Goal: Task Accomplishment & Management: Complete application form

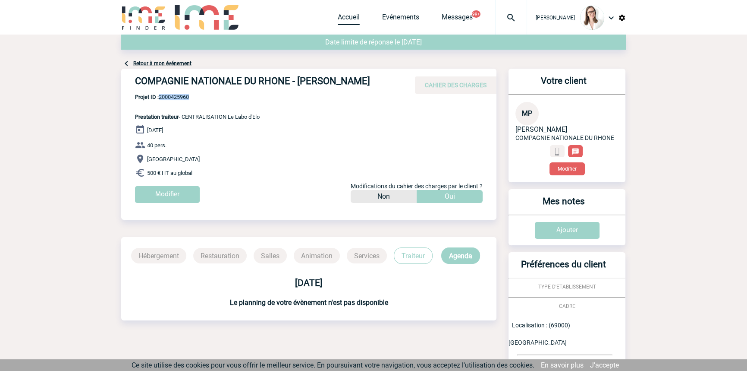
click at [338, 17] on link "Accueil" at bounding box center [349, 19] width 22 height 12
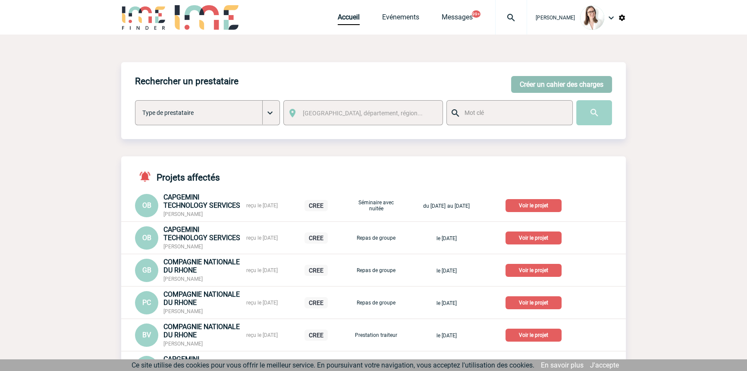
click at [544, 87] on button "Créer un cahier des charges" at bounding box center [561, 84] width 101 height 17
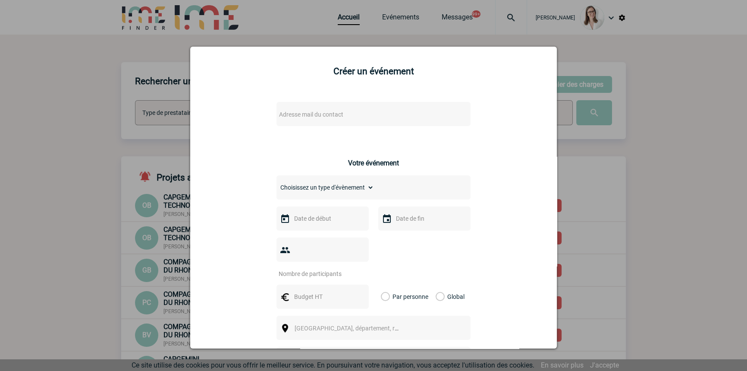
click at [291, 113] on span "Adresse mail du contact" at bounding box center [311, 114] width 64 height 7
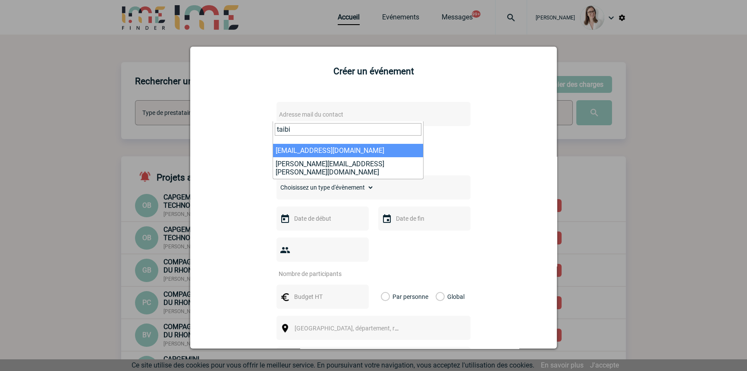
type input "taibi"
select select "107247"
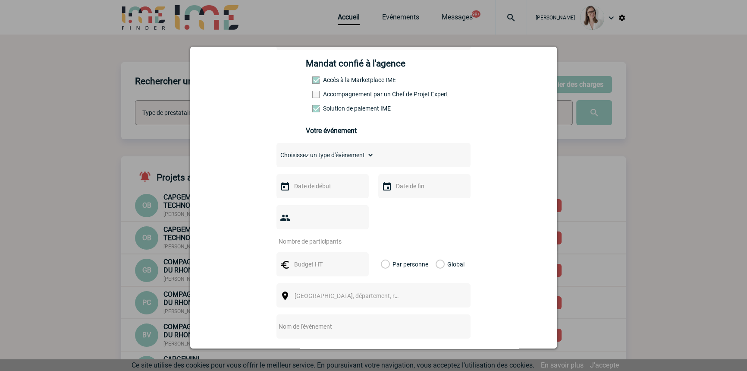
scroll to position [130, 0]
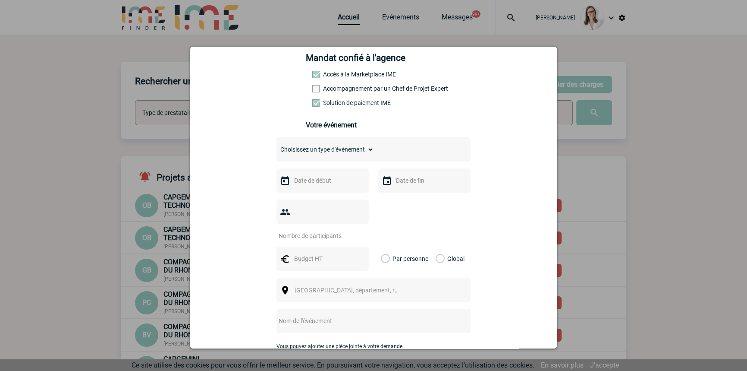
click at [322, 155] on select "Choisissez un type d'évènement Séminaire avec nuitée Séminaire sans nuitée Repa…" at bounding box center [325, 149] width 97 height 12
select select "9"
click at [277, 146] on select "Choisissez un type d'évènement Séminaire avec nuitée Séminaire sans nuitée Repa…" at bounding box center [325, 149] width 97 height 12
click at [315, 186] on input "text" at bounding box center [322, 180] width 60 height 11
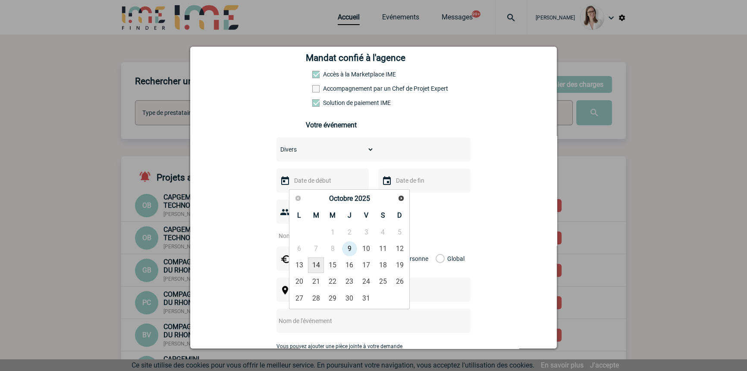
click at [317, 265] on link "14" at bounding box center [316, 265] width 16 height 16
type input "14-10-2025"
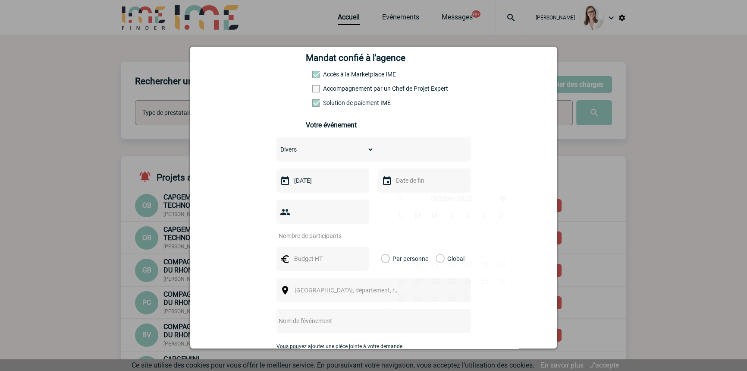
click at [399, 186] on input "text" at bounding box center [424, 180] width 60 height 11
click at [418, 267] on link "14" at bounding box center [418, 265] width 16 height 16
type input "14-10-2025"
click at [319, 230] on input "number" at bounding box center [317, 235] width 81 height 11
type input "1"
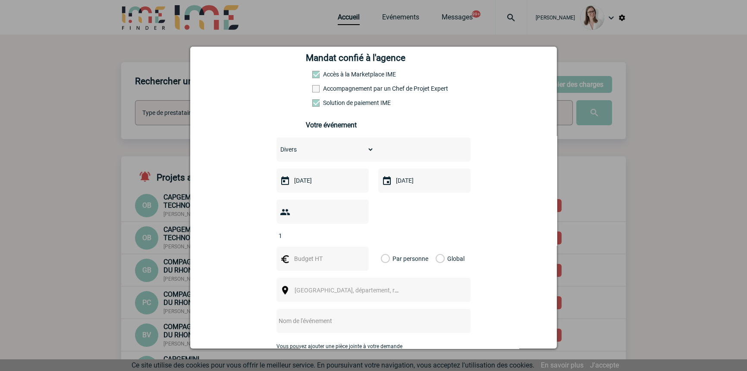
click at [306, 253] on input "text" at bounding box center [322, 258] width 60 height 11
type input "500"
drag, startPoint x: 437, startPoint y: 246, endPoint x: 432, endPoint y: 248, distance: 5.0
click at [437, 247] on label "Global" at bounding box center [439, 258] width 6 height 24
click at [0, 0] on input "Global" at bounding box center [0, 0] width 0 height 0
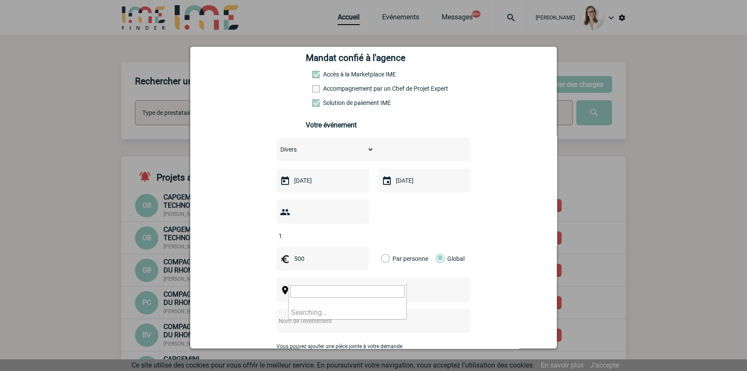
click at [295, 286] on span "Ville, département, région..." at bounding box center [355, 289] width 120 height 7
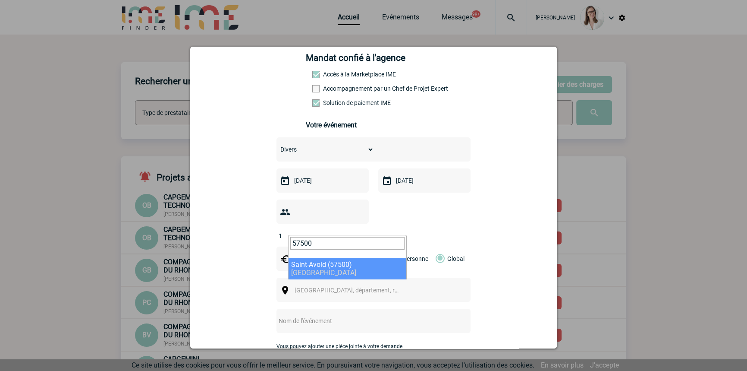
type input "57500"
select select "23143"
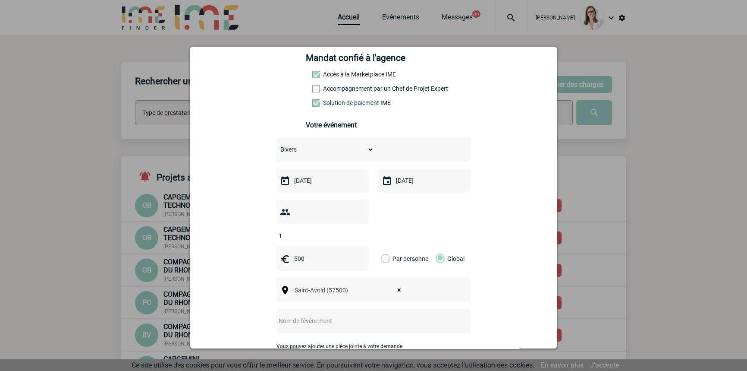
scroll to position [261, 0]
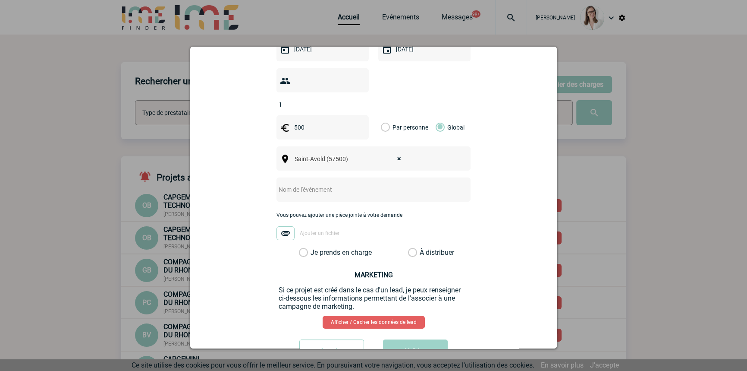
click at [295, 184] on input "text" at bounding box center [362, 189] width 171 height 11
type input "CENTRALISATION Autocars Schidler"
click at [305, 248] on label "Je prends en charge" at bounding box center [306, 252] width 15 height 9
click at [0, 0] on input "Je prends en charge" at bounding box center [0, 0] width 0 height 0
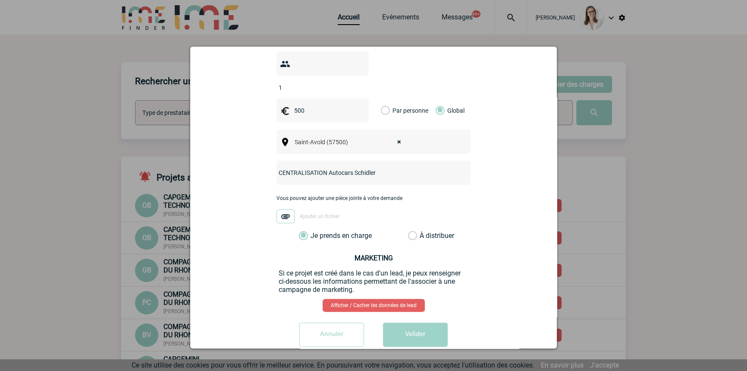
scroll to position [283, 0]
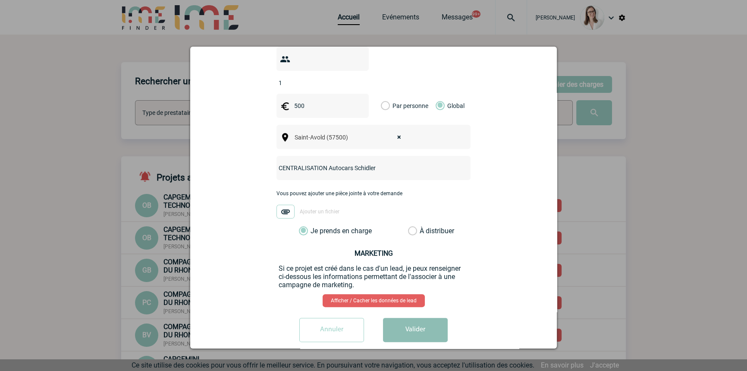
click at [419, 317] on button "Valider" at bounding box center [415, 329] width 65 height 24
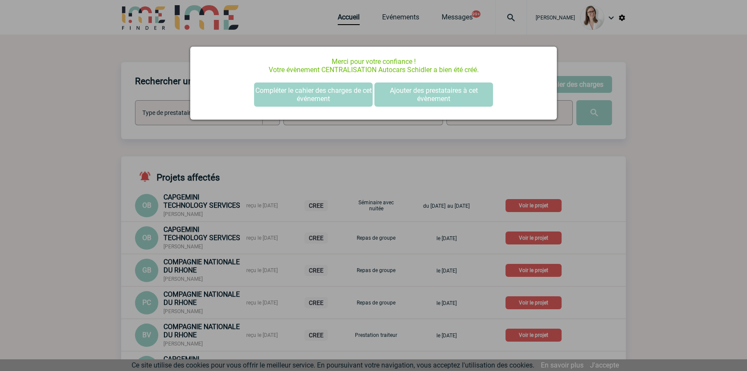
scroll to position [0, 0]
click at [333, 93] on button "Compléter le cahier des charges de cet événement" at bounding box center [313, 94] width 119 height 24
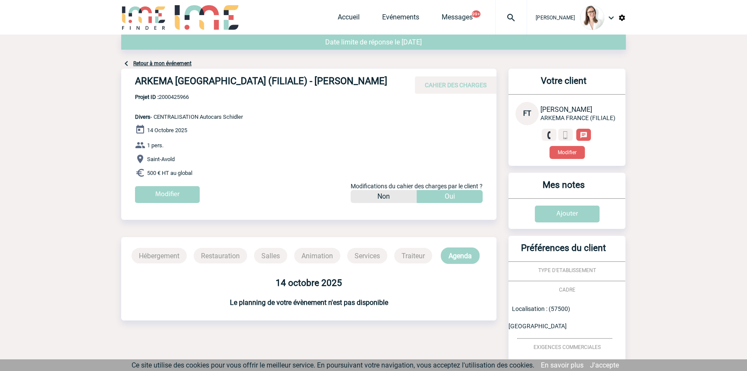
click at [177, 94] on span "Projet ID : 2000425966" at bounding box center [189, 97] width 108 height 6
click at [176, 94] on span "Projet ID : 2000425966" at bounding box center [189, 97] width 108 height 6
copy span "2000425966"
click at [338, 18] on link "Accueil" at bounding box center [349, 19] width 22 height 12
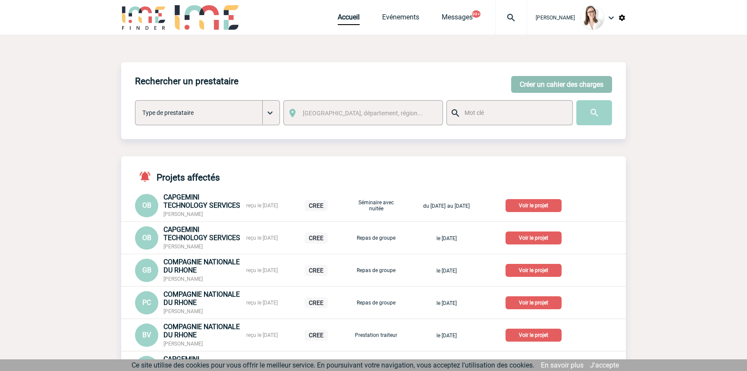
click at [531, 82] on button "Créer un cahier des charges" at bounding box center [561, 84] width 101 height 17
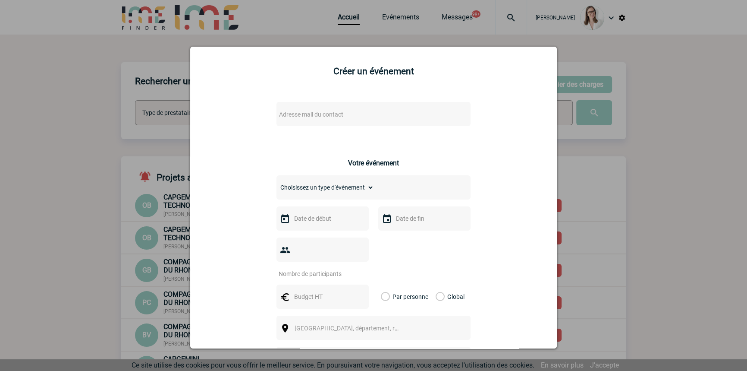
click at [310, 119] on span "Adresse mail du contact" at bounding box center [351, 114] width 151 height 12
drag, startPoint x: 314, startPoint y: 130, endPoint x: 256, endPoint y: 131, distance: 57.4
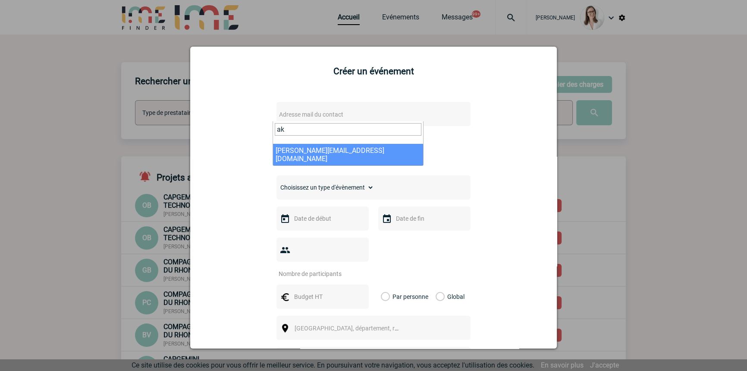
type input "a"
type input "b00815273"
select select "130023"
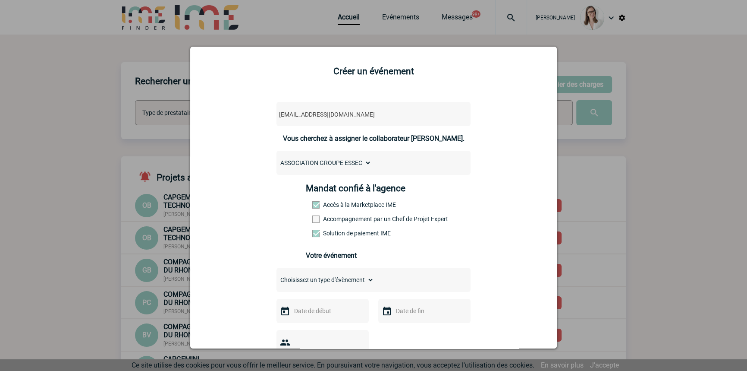
click at [344, 217] on label "Accompagnement par un Chef de Projet Expert" at bounding box center [331, 218] width 38 height 7
click at [0, 0] on input "Accompagnement par un Chef de Projet Expert" at bounding box center [0, 0] width 0 height 0
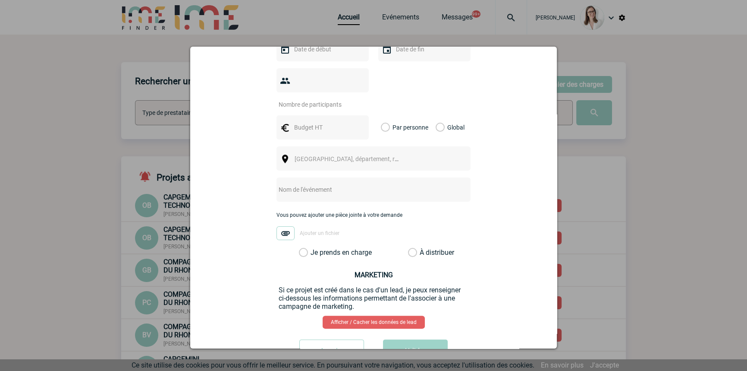
scroll to position [130, 0]
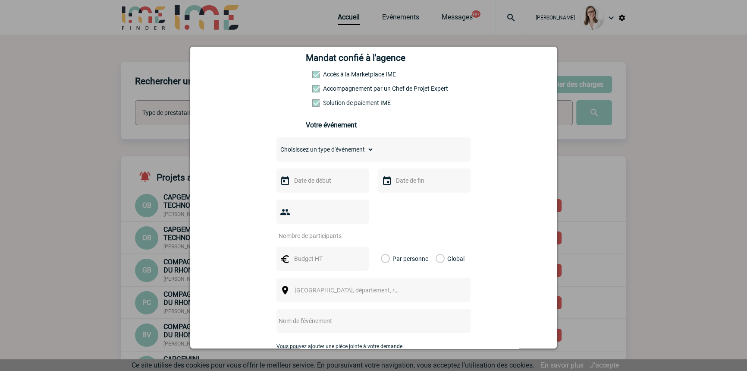
click at [335, 155] on select "Choisissez un type d'évènement Séminaire avec nuitée Séminaire sans nuitée Repa…" at bounding box center [325, 149] width 97 height 12
select select "1"
click at [277, 146] on select "Choisissez un type d'évènement Séminaire avec nuitée Séminaire sans nuitée Repa…" at bounding box center [325, 149] width 97 height 12
click at [337, 174] on div at bounding box center [323, 180] width 92 height 24
drag, startPoint x: 336, startPoint y: 181, endPoint x: 337, endPoint y: 185, distance: 4.3
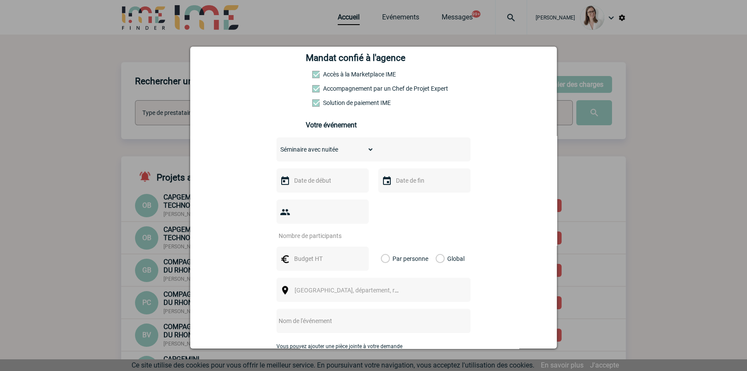
click at [336, 182] on input "text" at bounding box center [322, 180] width 60 height 11
click at [406, 198] on div "Précédent Suivant Octobre 2025" at bounding box center [349, 198] width 117 height 15
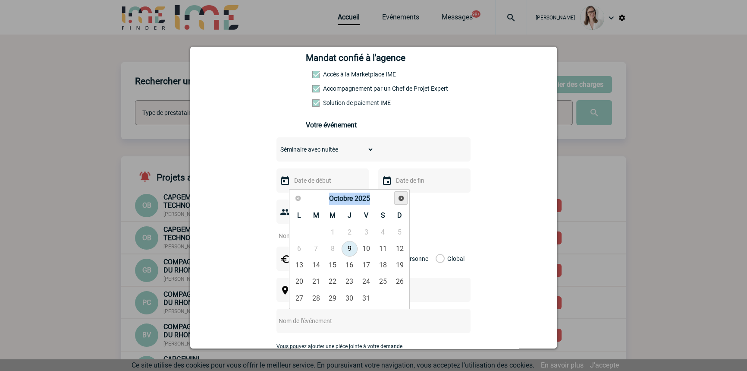
click at [403, 198] on span "Suivant" at bounding box center [401, 198] width 7 height 7
click at [402, 197] on span "Suivant" at bounding box center [401, 198] width 7 height 7
click at [402, 196] on span "Suivant" at bounding box center [401, 198] width 7 height 7
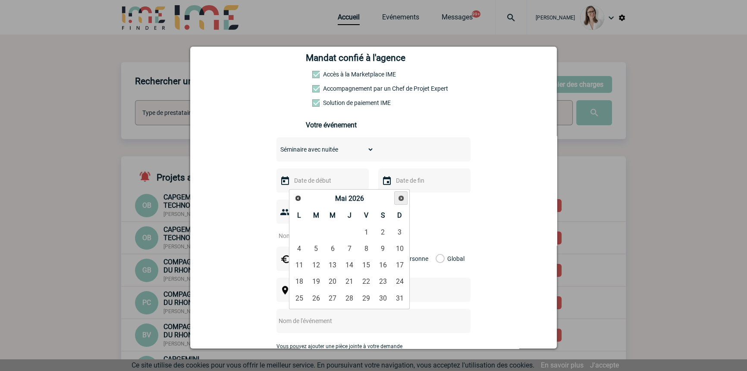
click at [402, 196] on span "Suivant" at bounding box center [401, 198] width 7 height 7
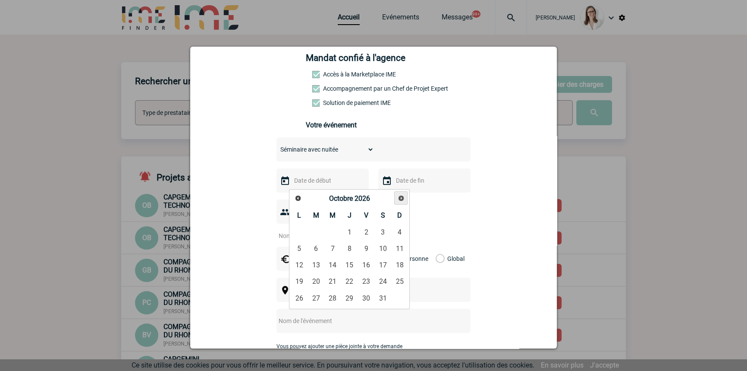
click at [402, 196] on span "Suivant" at bounding box center [401, 198] width 7 height 7
click at [336, 266] on link "11" at bounding box center [333, 265] width 16 height 16
type input "11-11-2026"
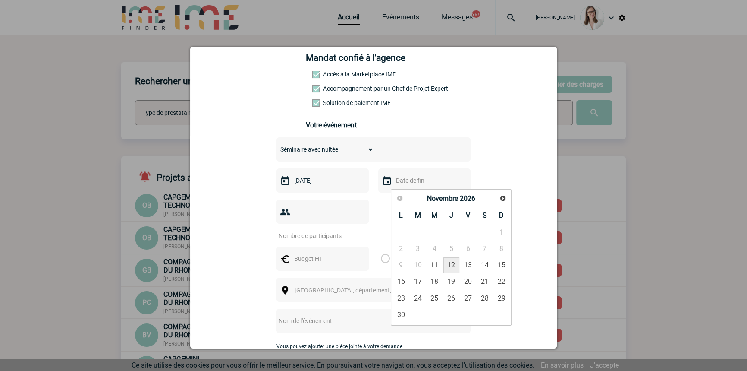
click at [453, 264] on link "12" at bounding box center [451, 265] width 16 height 16
type input "12-11-2026"
click at [334, 230] on input "number" at bounding box center [317, 235] width 81 height 11
type input "70"
click at [330, 253] on input "text" at bounding box center [322, 258] width 60 height 11
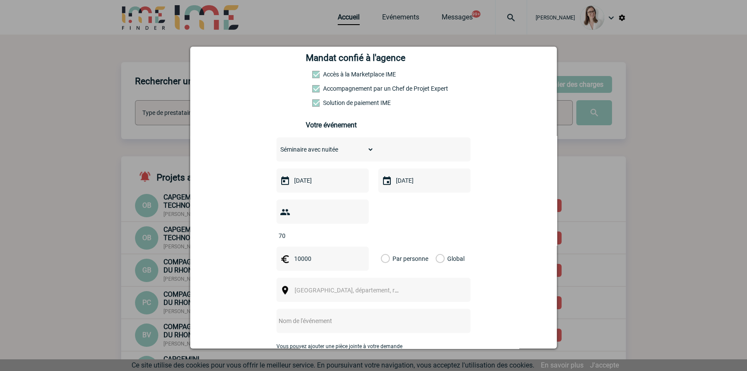
type input "10000"
click at [436, 246] on label "Global" at bounding box center [439, 258] width 6 height 24
click at [0, 0] on input "Global" at bounding box center [0, 0] width 0 height 0
click at [353, 286] on span "Ville, département, région..." at bounding box center [355, 289] width 120 height 7
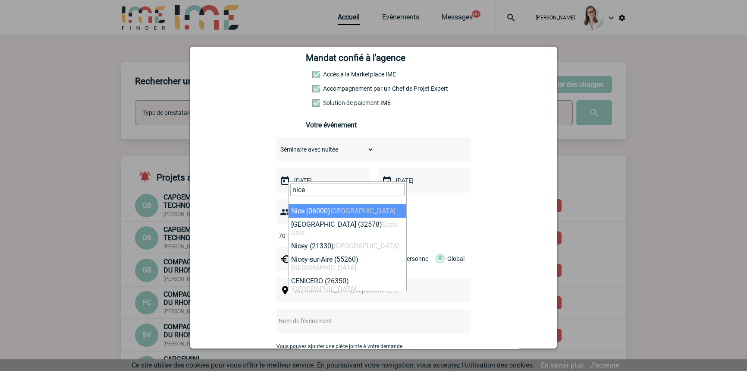
type input "nice"
select select "7115"
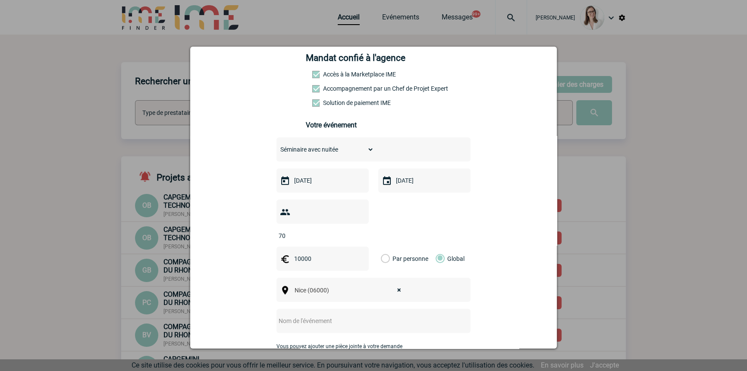
click at [326, 315] on input "text" at bounding box center [362, 320] width 171 height 11
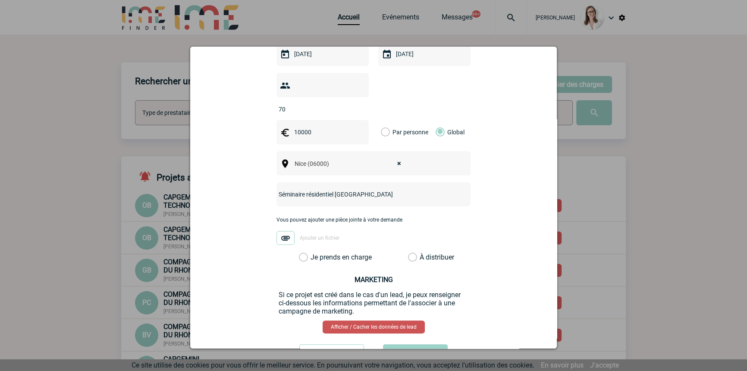
scroll to position [283, 0]
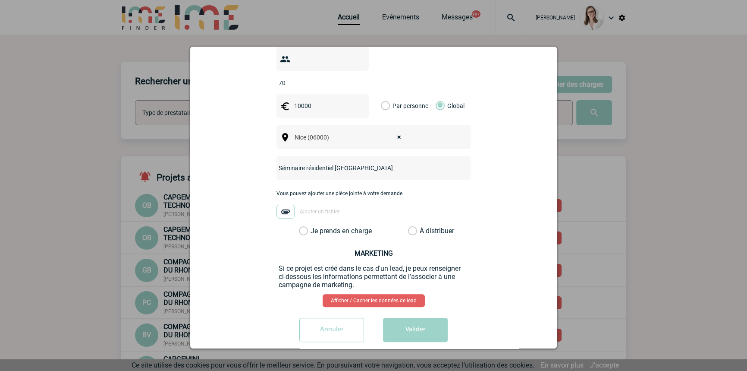
type input "Séminaire résidentiel Nice"
click at [314, 226] on label "Je prends en charge" at bounding box center [306, 230] width 15 height 9
click at [0, 0] on input "Je prends en charge" at bounding box center [0, 0] width 0 height 0
click at [404, 317] on button "Valider" at bounding box center [415, 329] width 65 height 24
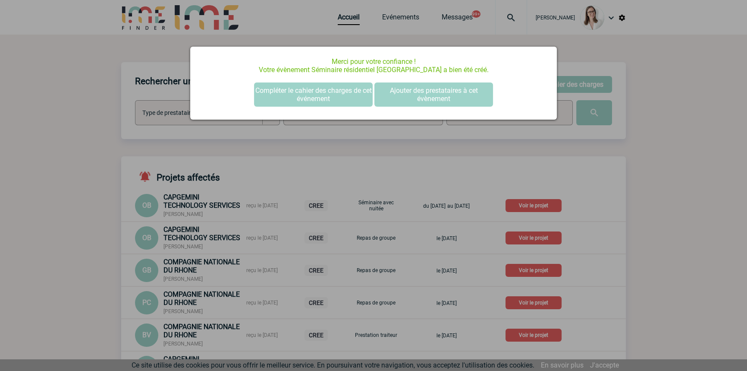
scroll to position [0, 0]
drag, startPoint x: 261, startPoint y: 108, endPoint x: 261, endPoint y: 101, distance: 6.5
click at [261, 108] on div "Merci pour votre confiance ! Votre évènement Séminaire résidentiel Nice a bien …" at bounding box center [373, 83] width 367 height 73
click at [264, 98] on button "Compléter le cahier des charges de cet événement" at bounding box center [313, 94] width 119 height 24
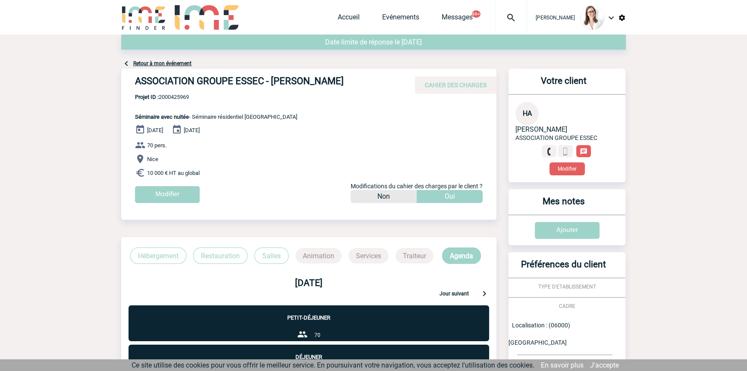
click at [171, 94] on span "Projet ID : 2000425969" at bounding box center [216, 97] width 162 height 6
copy span "2000425969"
click at [497, 28] on div at bounding box center [511, 17] width 32 height 35
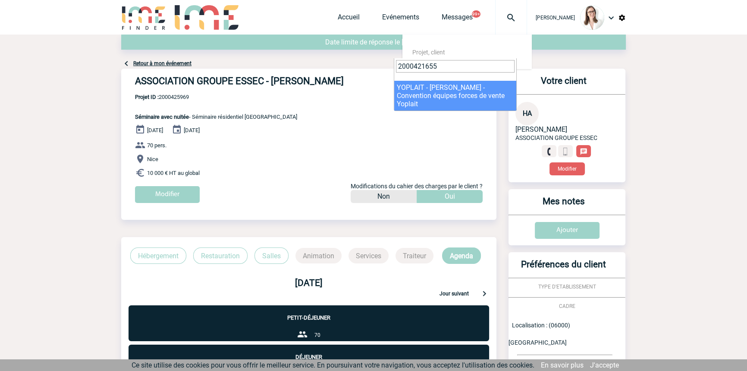
type input "2000421655"
select select "21156"
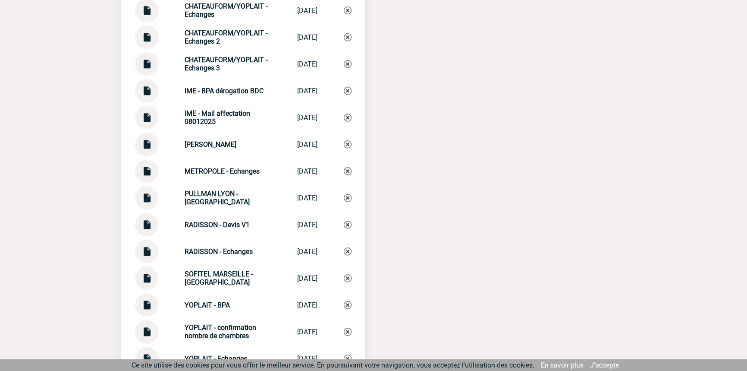
scroll to position [1184, 0]
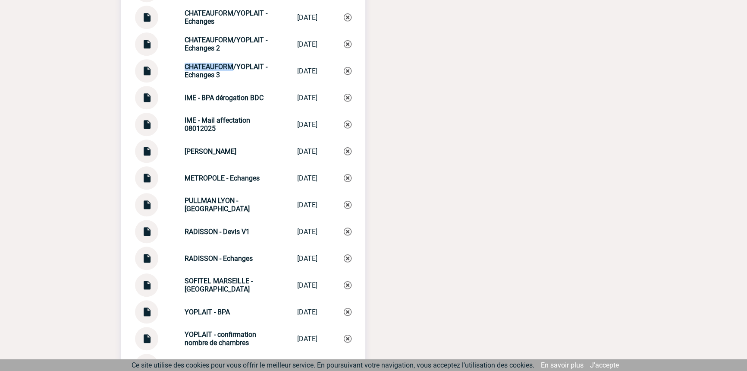
drag, startPoint x: 229, startPoint y: 72, endPoint x: 158, endPoint y: 68, distance: 70.9
click at [158, 68] on div "CHATEAUFORM/YOPLAIT - Echanges 3 CHATEAUFORM/YOP... [DATE]" at bounding box center [243, 70] width 217 height 23
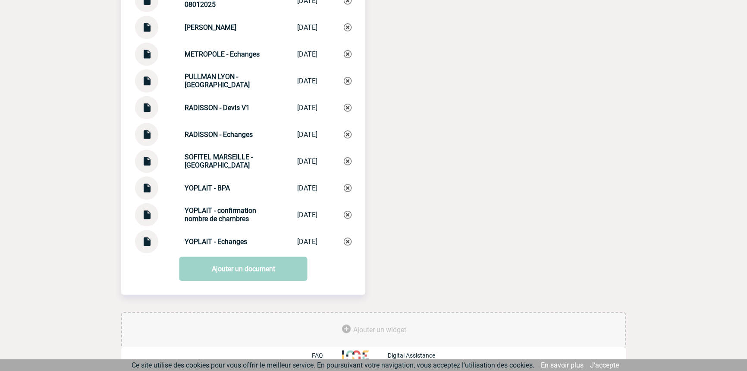
scroll to position [1314, 0]
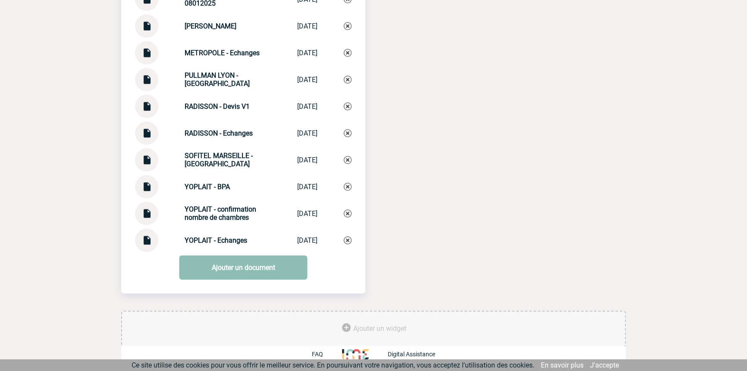
click at [234, 261] on link "Ajouter un document" at bounding box center [243, 267] width 128 height 24
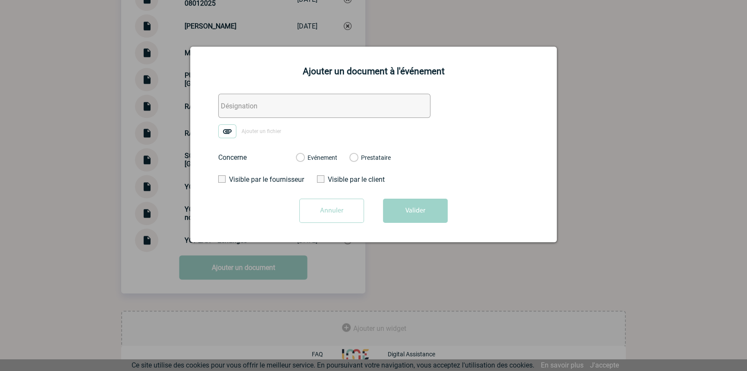
click at [272, 107] on input "text" at bounding box center [324, 106] width 212 height 24
paste input "CHATEAUFORM"
click at [342, 107] on input "CHATEAUFORM - BPA transports signés cliente" at bounding box center [324, 106] width 212 height 24
type input "CHATEAUFORM - BPA transports signé cliente"
click at [227, 132] on img at bounding box center [227, 131] width 18 height 14
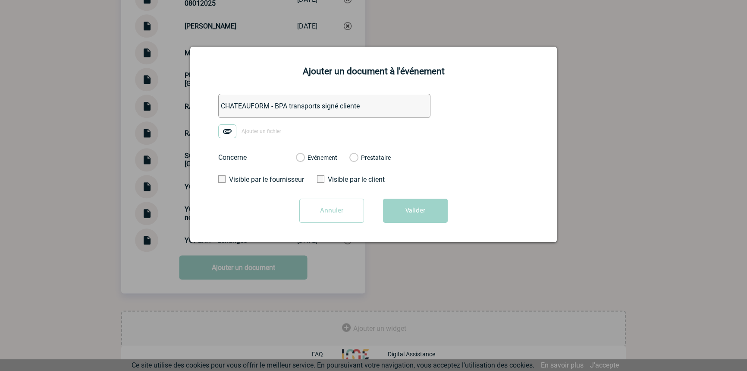
click at [0, 0] on input "Ajouter un fichier" at bounding box center [0, 0] width 0 height 0
click at [304, 158] on label "Evénement" at bounding box center [300, 158] width 8 height 8
click at [0, 0] on input "Evénement" at bounding box center [0, 0] width 0 height 0
click at [403, 208] on button "Valider" at bounding box center [415, 210] width 65 height 24
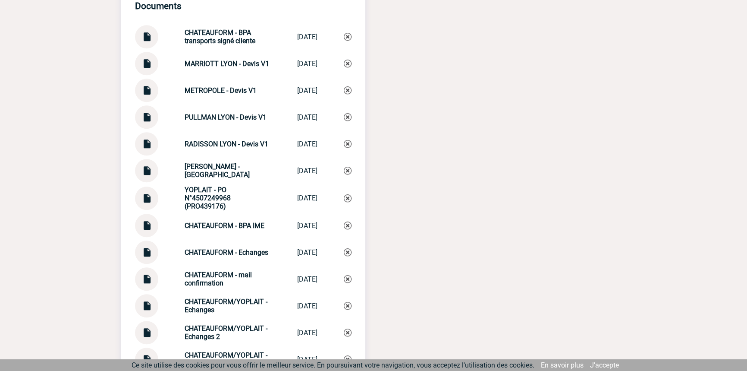
scroll to position [1053, 0]
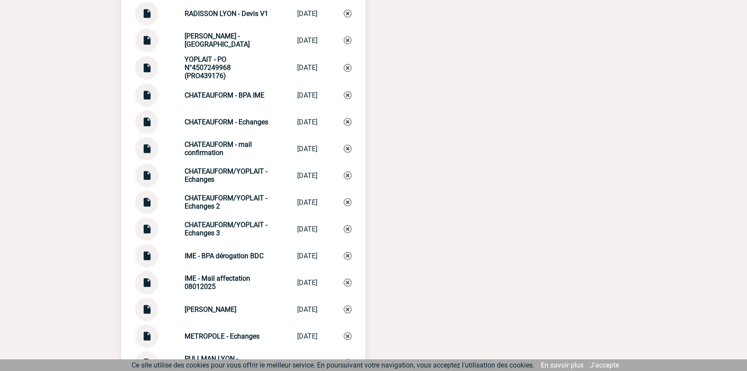
click at [215, 200] on strong "CHATEAUFORM/YOPLAIT - Echanges 2" at bounding box center [226, 202] width 83 height 16
copy div "CHATEAUFORM/YOPLAIT - Echanges 2 CHATEAUFORM/YOP..."
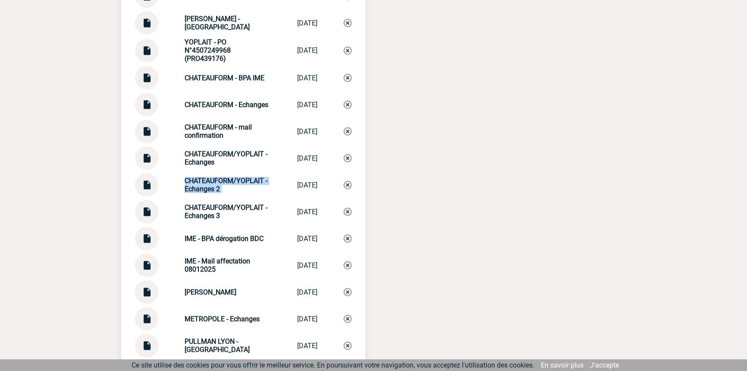
scroll to position [1341, 0]
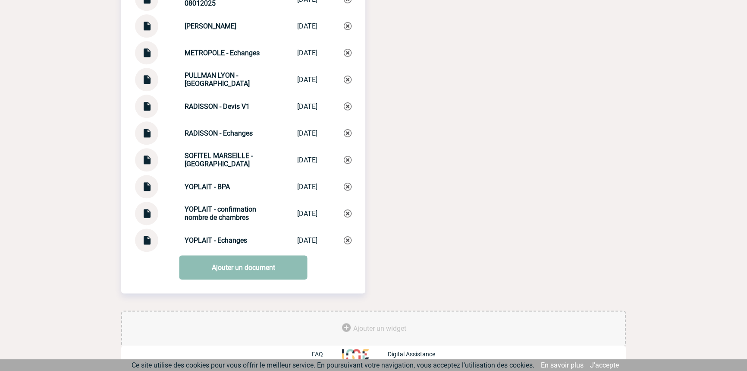
click at [241, 265] on link "Ajouter un document" at bounding box center [243, 267] width 128 height 24
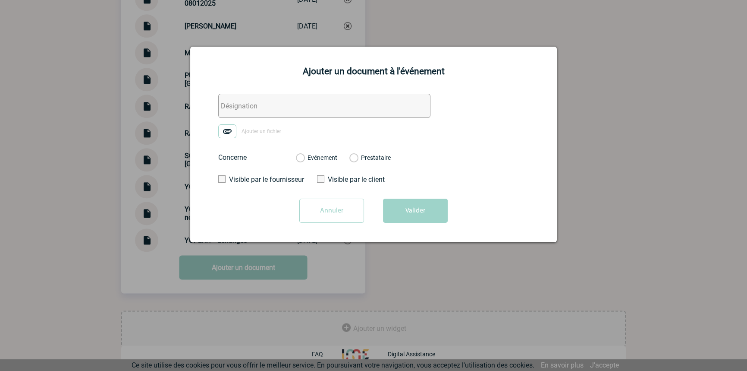
click at [255, 106] on input "text" at bounding box center [324, 106] width 212 height 24
paste input "CHATEAUFORM/YOPLAIT - Echanges 2"
type input "CHATEAUFORM/YOPLAIT - Echanges transports"
click at [236, 129] on label "Ajouter un fichier" at bounding box center [252, 131] width 69 height 14
click at [0, 0] on input "Ajouter un fichier" at bounding box center [0, 0] width 0 height 0
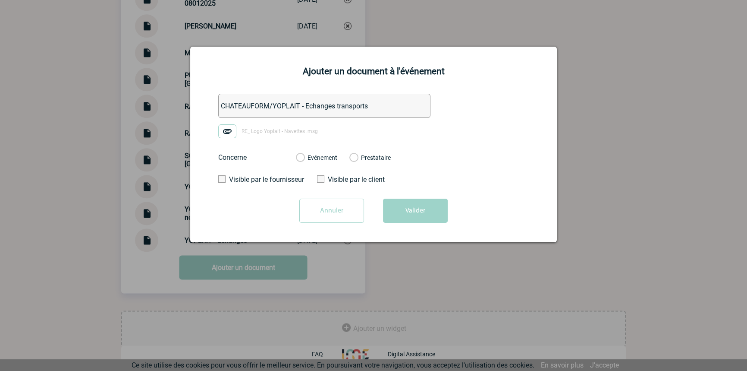
click at [304, 159] on label "Evénement" at bounding box center [300, 158] width 8 height 8
click at [0, 0] on input "Evénement" at bounding box center [0, 0] width 0 height 0
click at [431, 211] on button "Valider" at bounding box center [415, 210] width 65 height 24
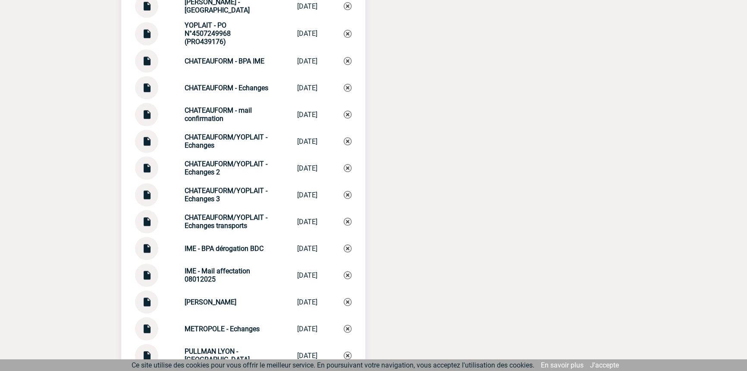
scroll to position [1079, 0]
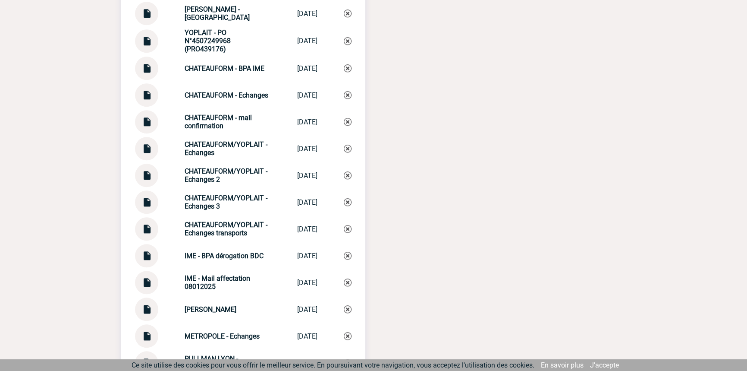
click at [151, 201] on img at bounding box center [146, 198] width 11 height 17
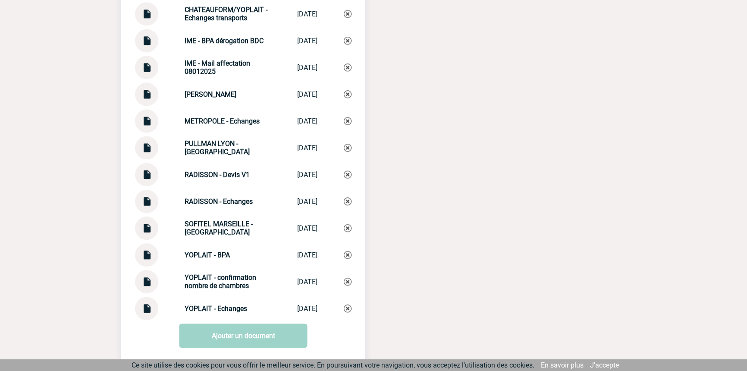
scroll to position [1341, 0]
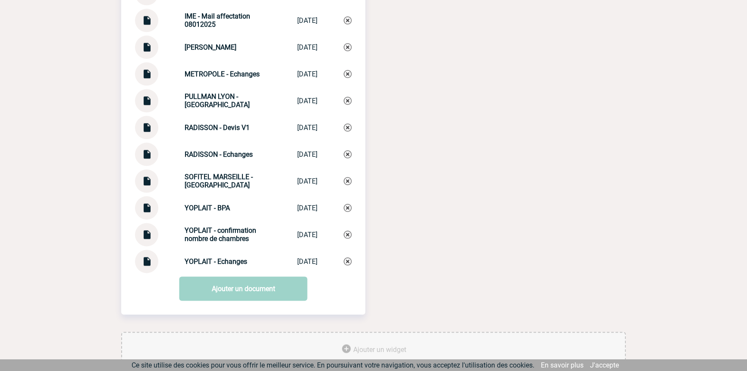
click at [148, 266] on img at bounding box center [146, 257] width 11 height 17
click at [226, 262] on div "YOPLAIT - Echanges YOPLAIT - Echanges [DATE]" at bounding box center [243, 260] width 217 height 23
copy div "YOPLAIT - Echanges YOPLAIT - Echanges"
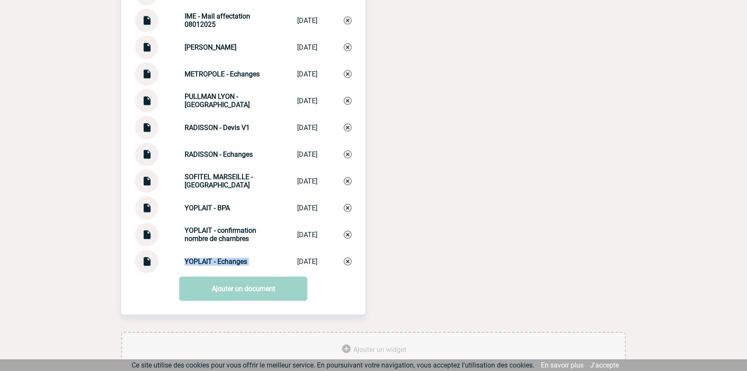
click at [345, 265] on img at bounding box center [348, 261] width 8 height 8
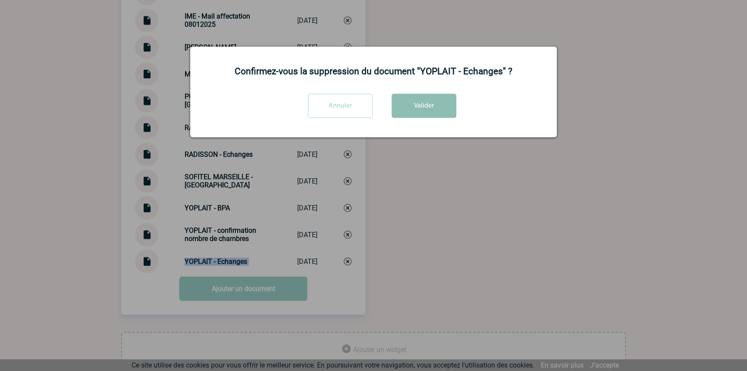
click at [419, 95] on button "Valider" at bounding box center [424, 106] width 65 height 24
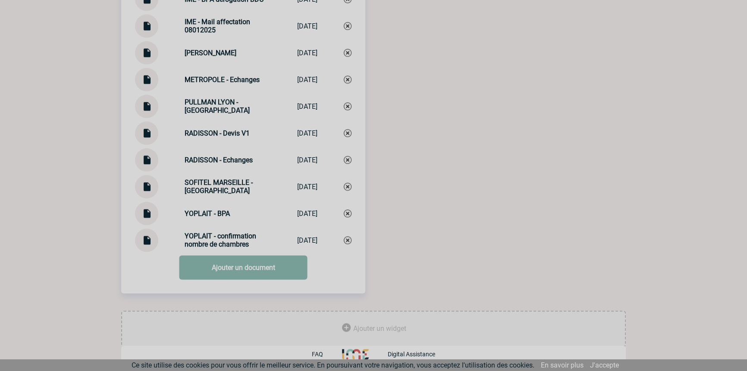
click at [198, 270] on link "Ajouter un document" at bounding box center [243, 267] width 128 height 24
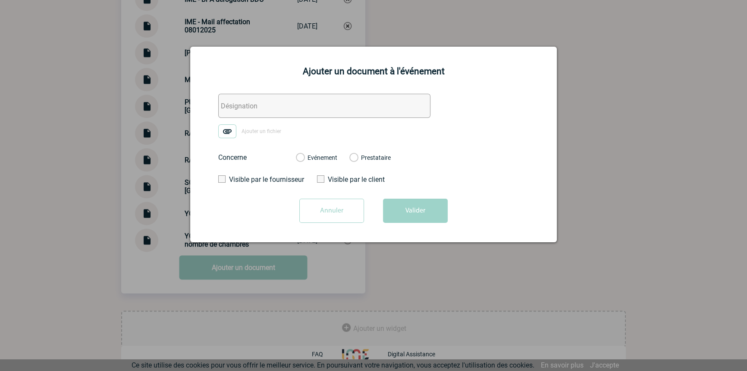
drag, startPoint x: 313, startPoint y: 108, endPoint x: 280, endPoint y: 116, distance: 34.7
click at [313, 108] on input "text" at bounding box center [324, 106] width 212 height 24
paste input "YOPLAIT - Echanges"
type input "YOPLAIT - Echanges"
click at [228, 130] on img at bounding box center [227, 131] width 18 height 14
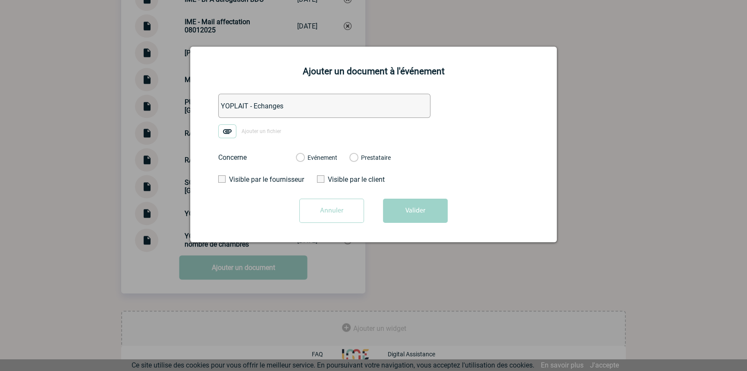
click at [0, 0] on input "Ajouter un fichier" at bounding box center [0, 0] width 0 height 0
drag, startPoint x: 228, startPoint y: 130, endPoint x: 331, endPoint y: 159, distance: 107.2
click at [304, 159] on label "Evénement" at bounding box center [300, 158] width 8 height 8
click at [0, 0] on input "Evénement" at bounding box center [0, 0] width 0 height 0
drag, startPoint x: 408, startPoint y: 212, endPoint x: 405, endPoint y: 229, distance: 17.4
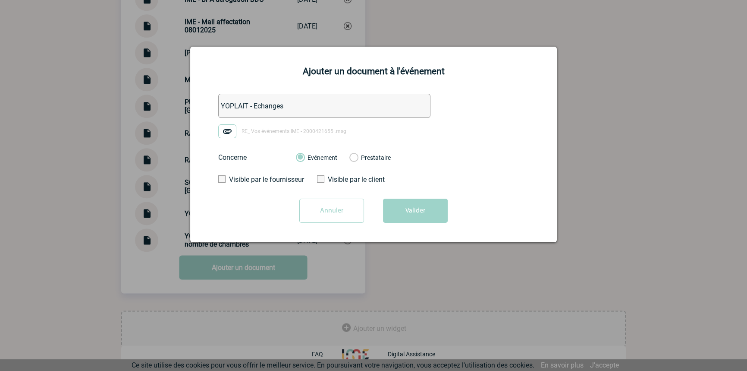
click at [409, 214] on button "Valider" at bounding box center [415, 210] width 65 height 24
